Goal: Transaction & Acquisition: Subscribe to service/newsletter

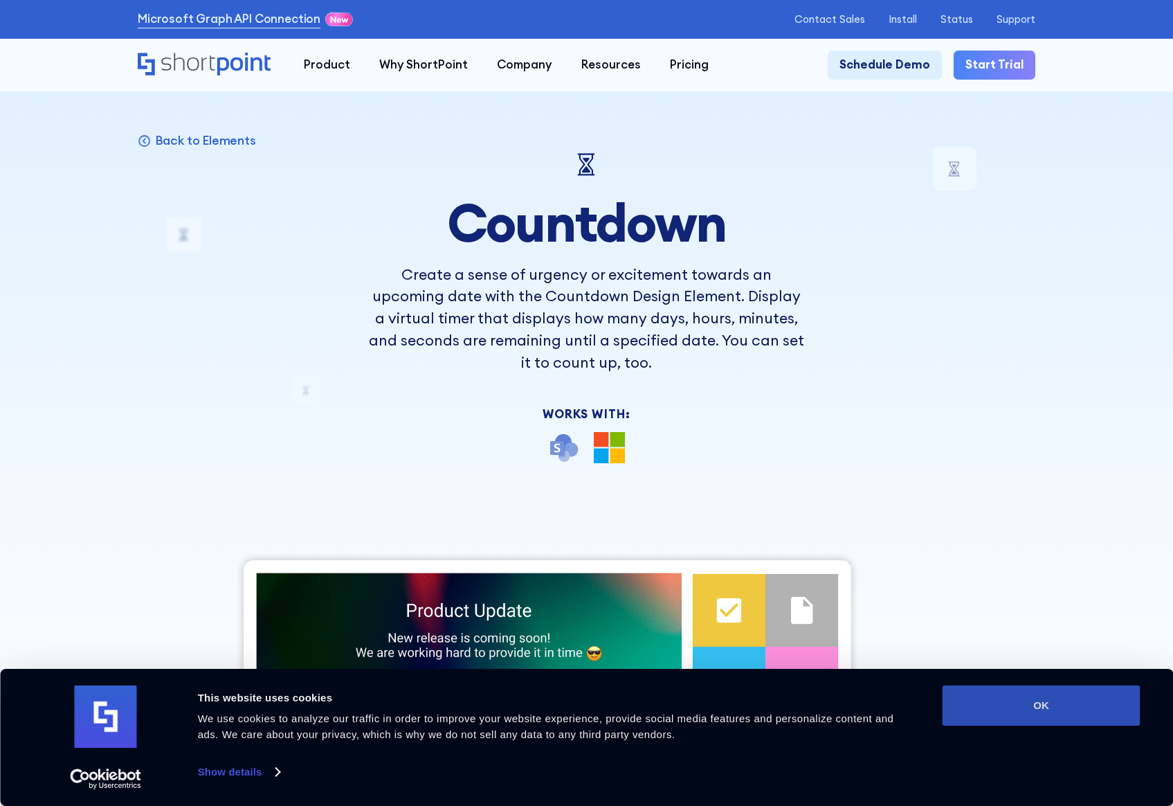
click at [1021, 701] on button "OK" at bounding box center [1042, 705] width 198 height 40
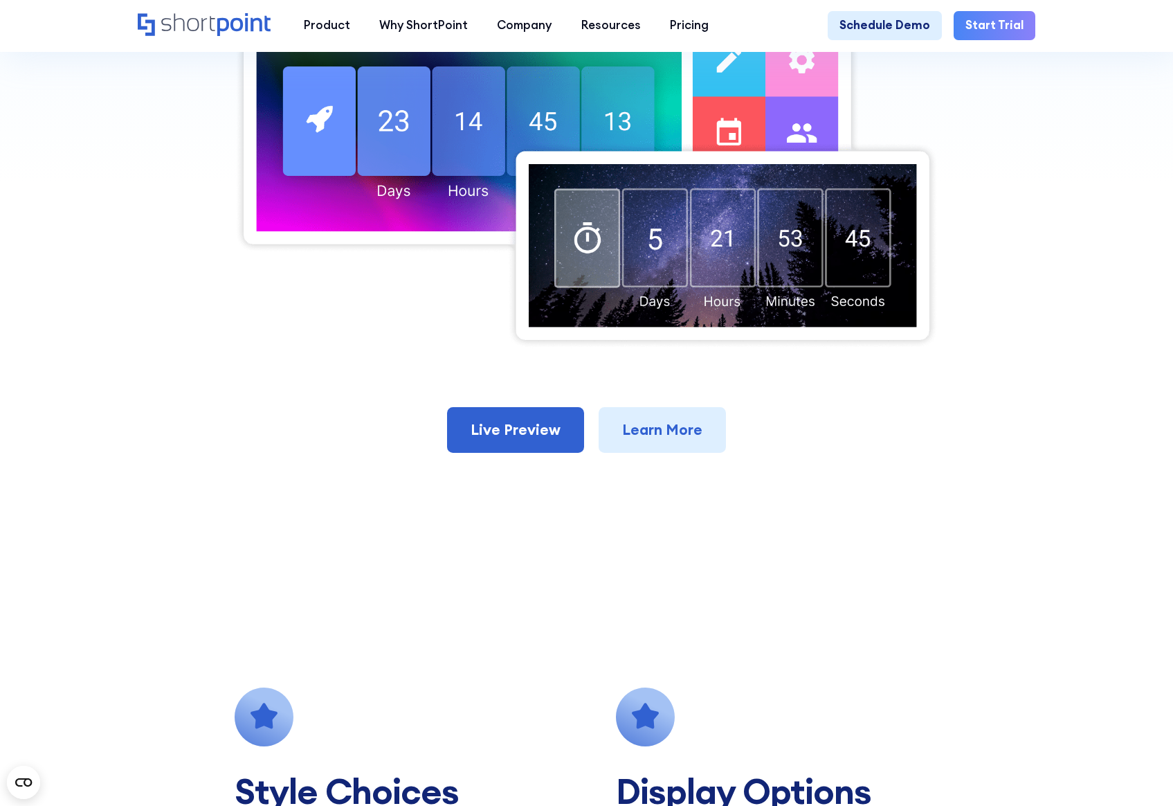
scroll to position [969, 0]
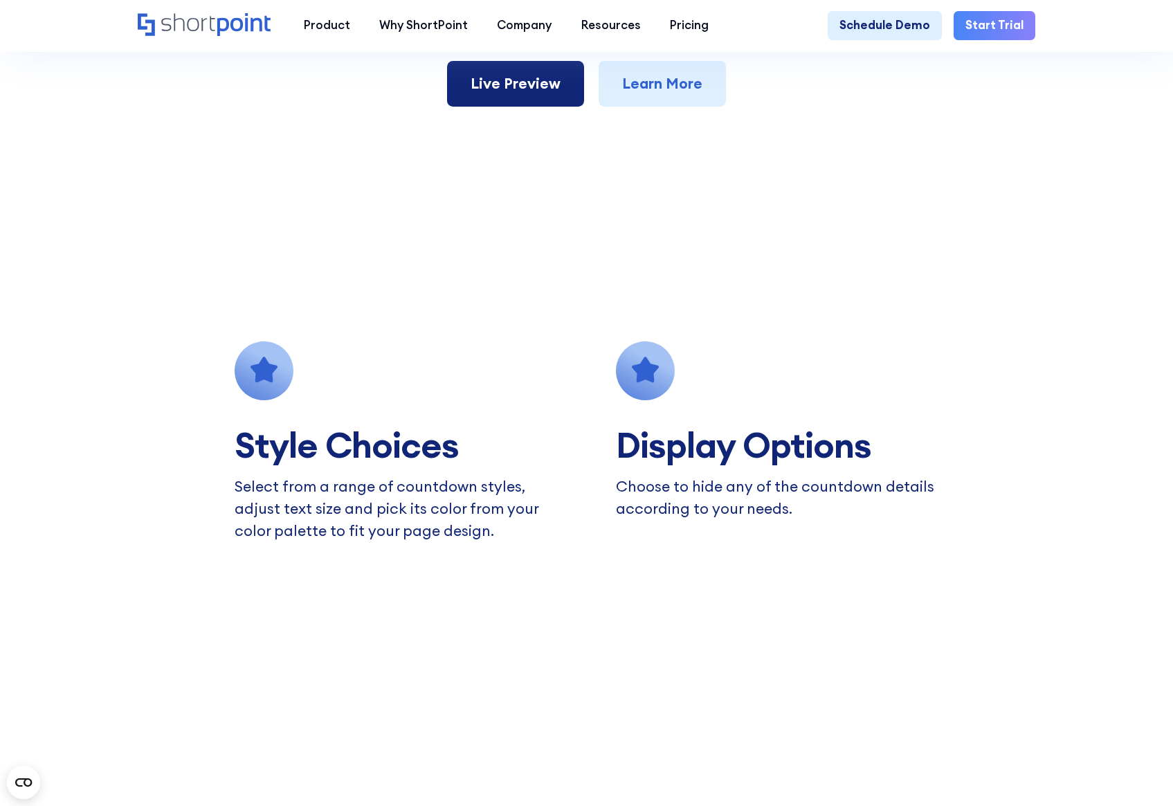
click at [527, 95] on link "Live Preview" at bounding box center [515, 84] width 137 height 46
